Goal: Information Seeking & Learning: Learn about a topic

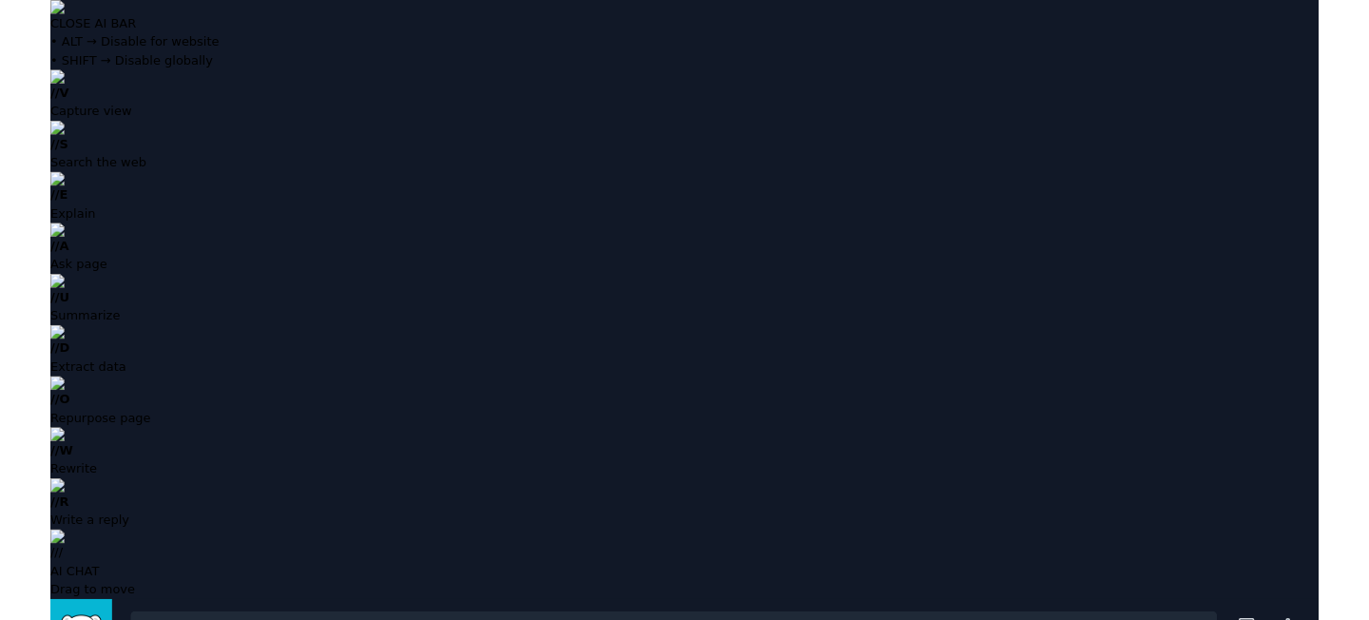
scroll to position [391, 0]
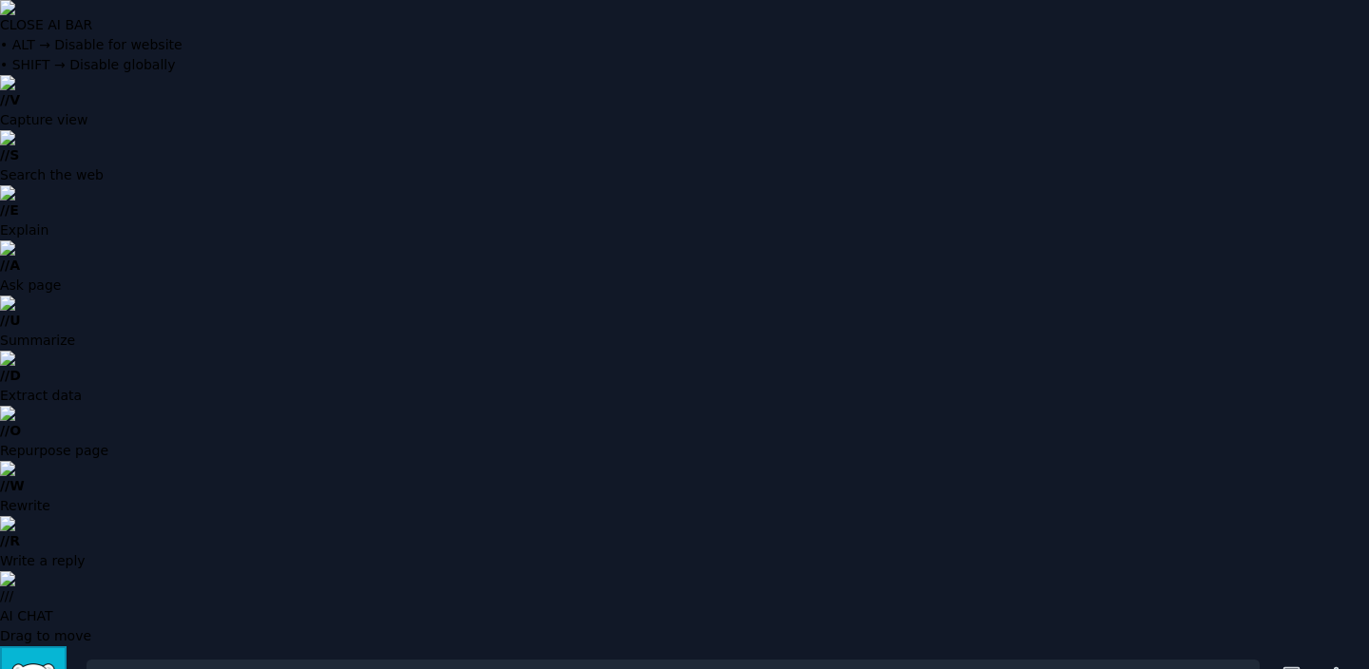
click at [28, 663] on img "Sidebar" at bounding box center [33, 679] width 44 height 33
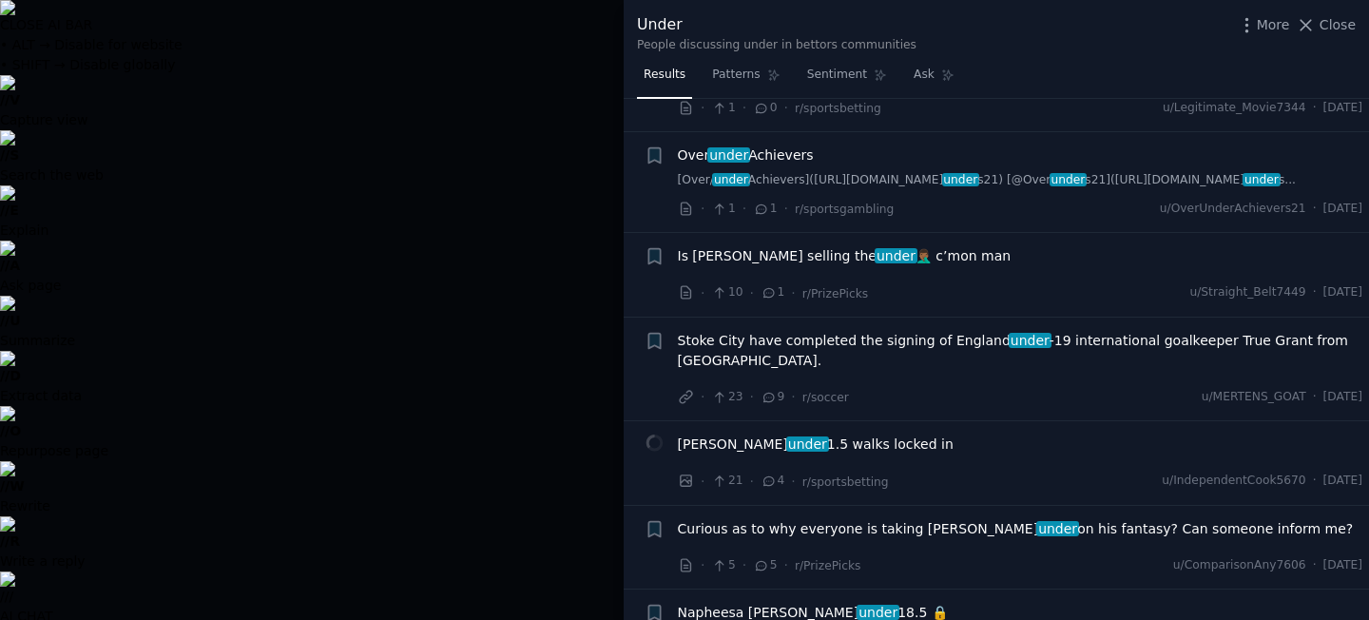
scroll to position [726, 0]
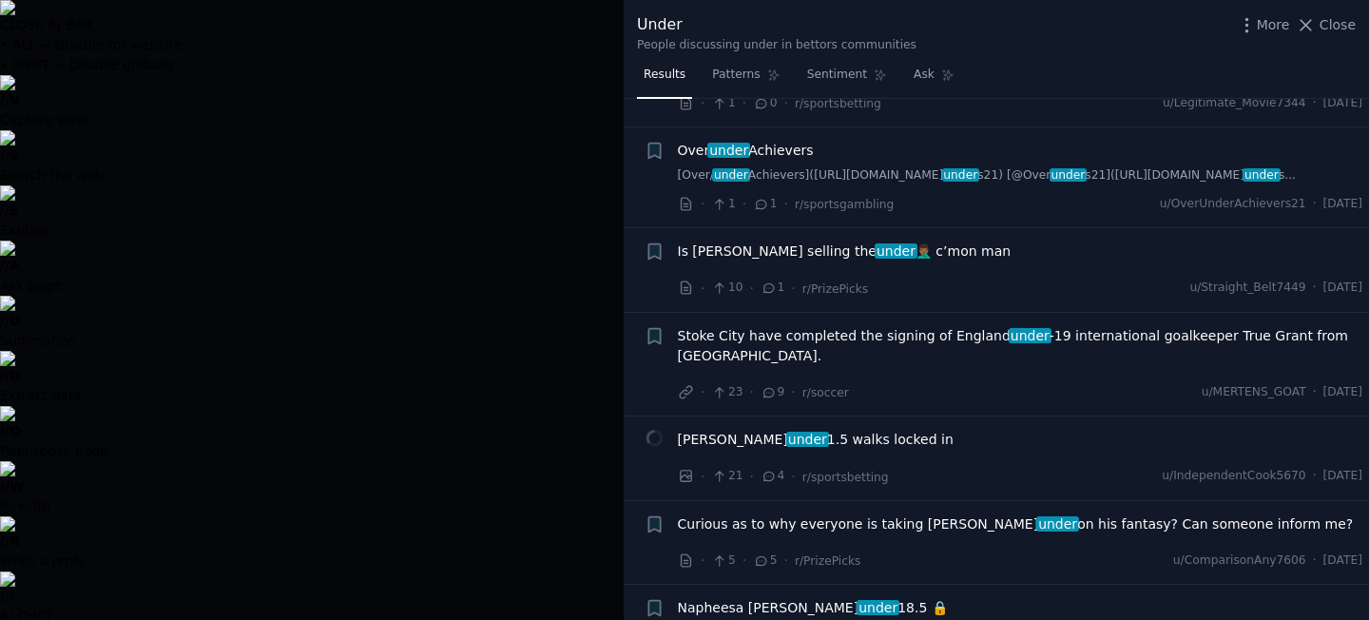
click at [442, 302] on div at bounding box center [684, 310] width 1369 height 620
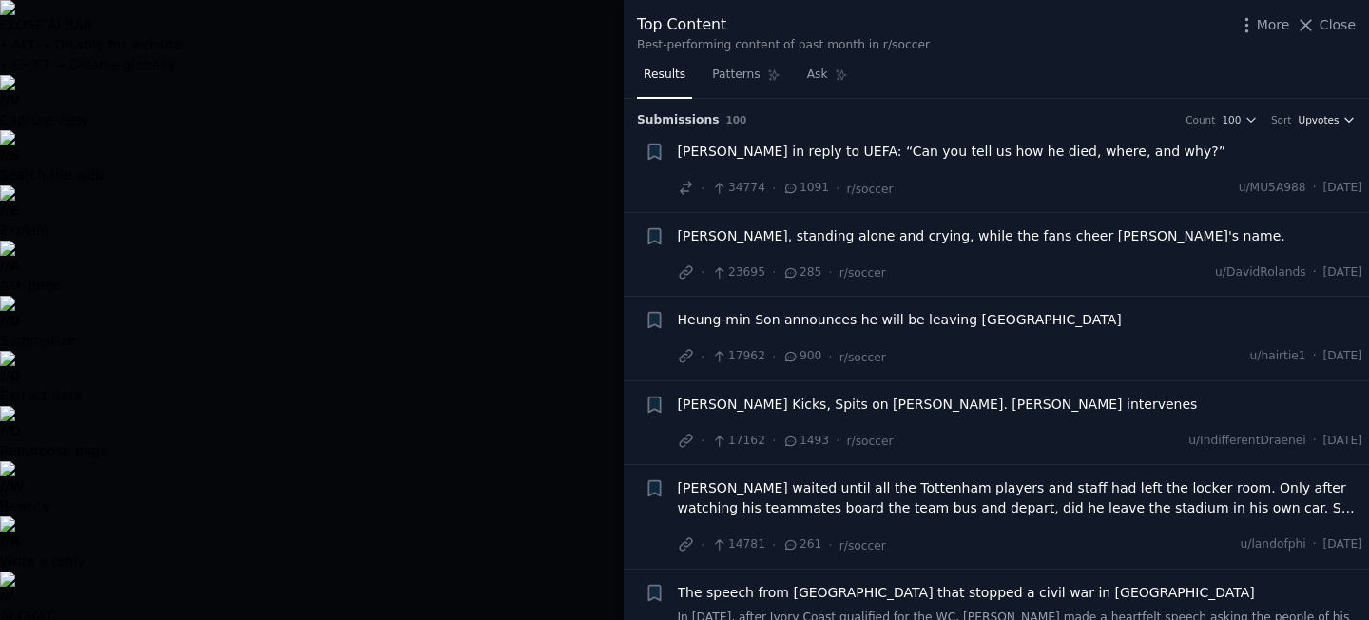
click at [1328, 125] on span "Upvotes" at bounding box center [1317, 119] width 41 height 13
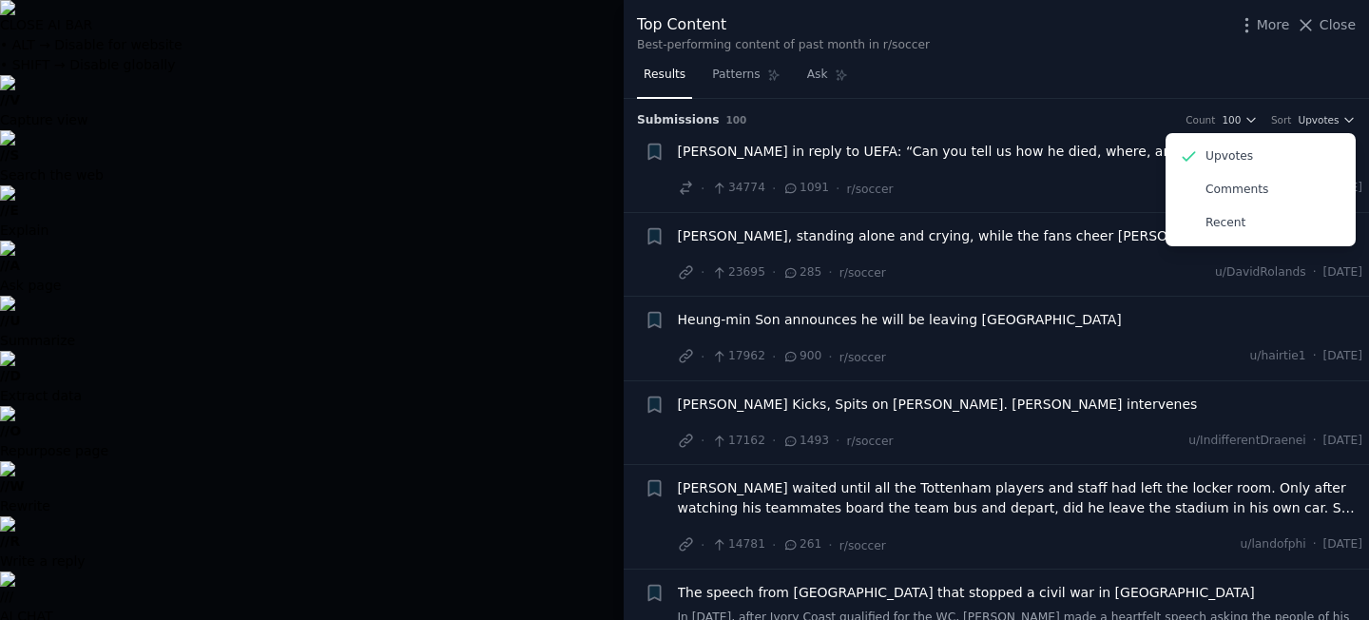
click at [1140, 57] on div "Top Content Best-performing content of past month in r/soccer More Close" at bounding box center [996, 30] width 745 height 60
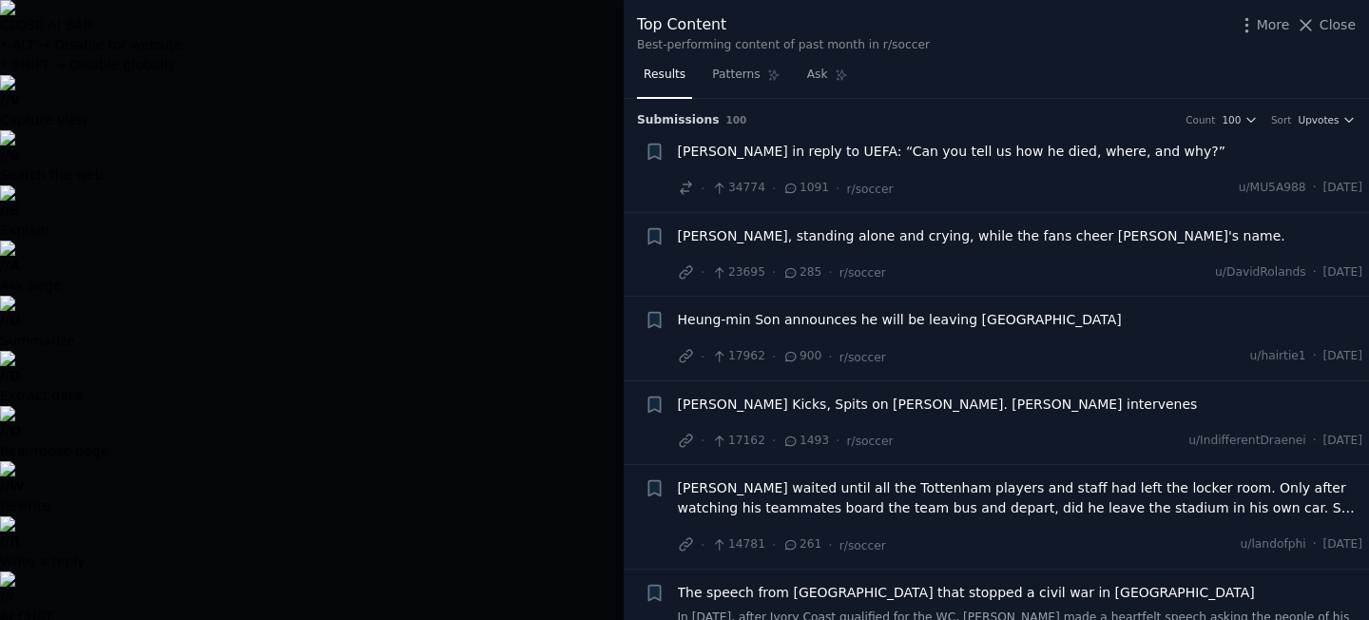
click at [1324, 127] on div "Submission s 100 Count 100 Sort Upvotes + [PERSON_NAME] in reply to UEFA: “Can …" at bounding box center [996, 360] width 745 height 522
click at [1342, 121] on icon "button" at bounding box center [1348, 119] width 13 height 13
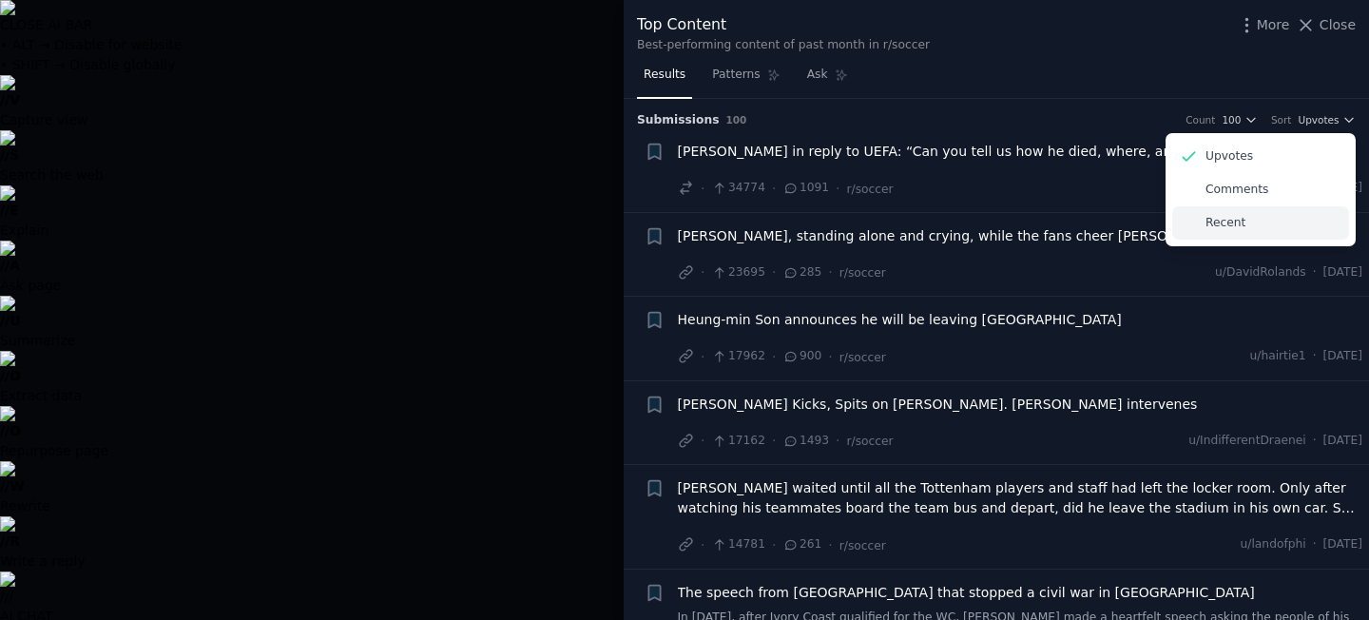
click at [1261, 217] on div "Recent" at bounding box center [1260, 222] width 177 height 33
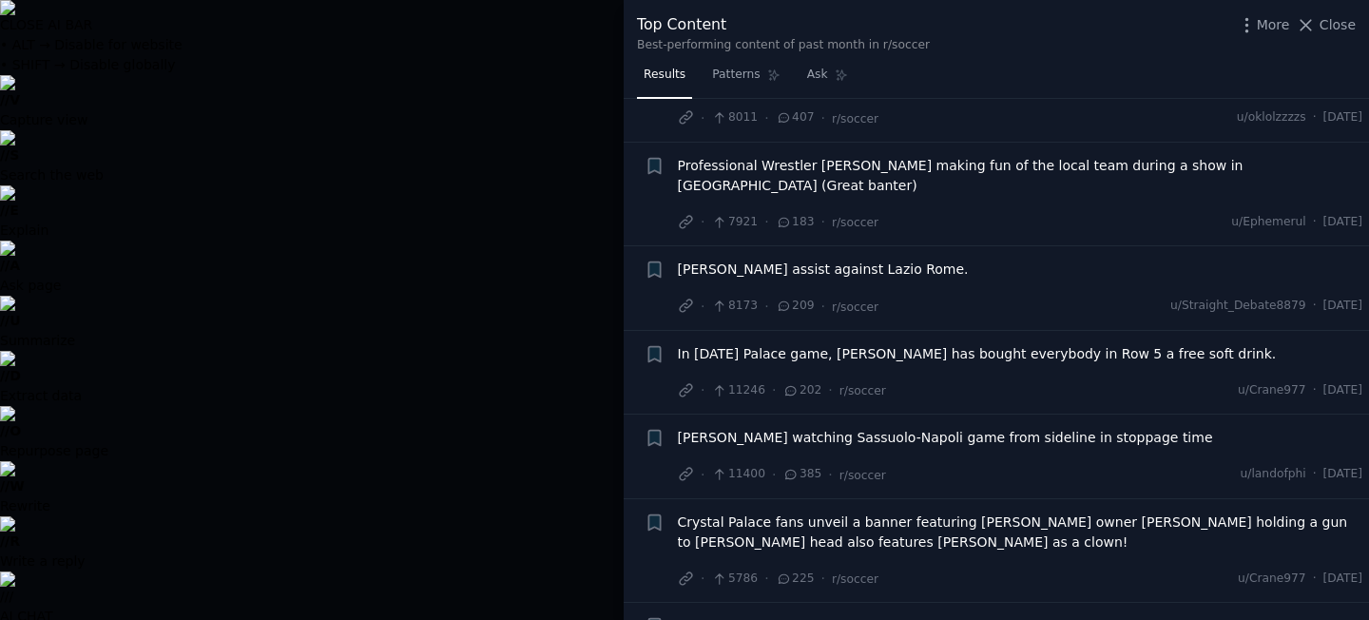
scroll to position [468, 0]
